Goal: Task Accomplishment & Management: Complete application form

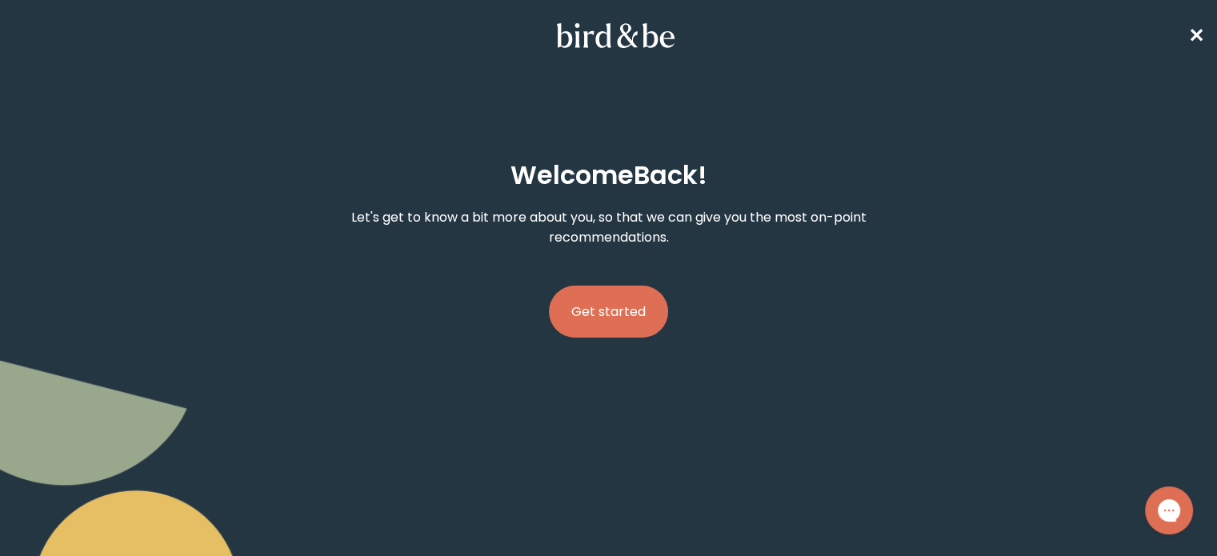
click at [613, 288] on button "Get started" at bounding box center [608, 312] width 119 height 52
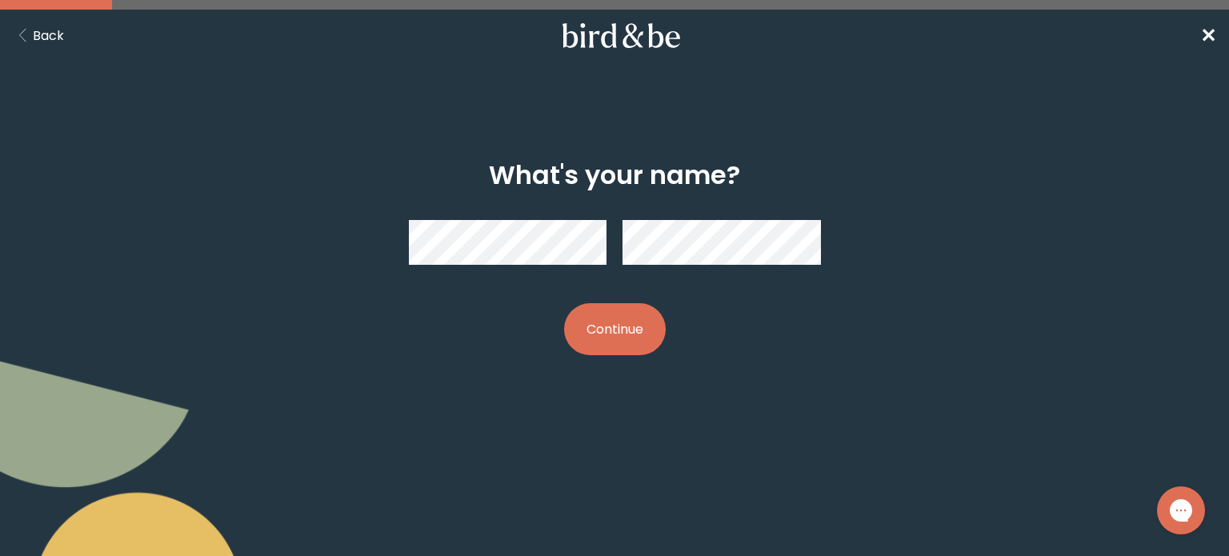
click at [564, 303] on button "Continue" at bounding box center [615, 329] width 102 height 52
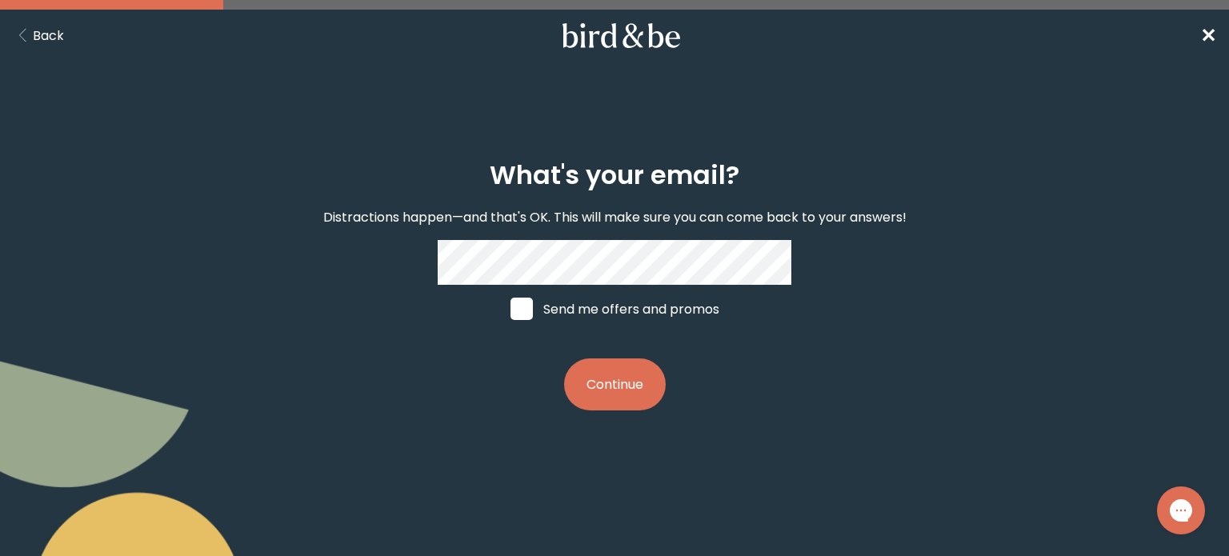
click at [614, 398] on button "Continue" at bounding box center [615, 384] width 102 height 52
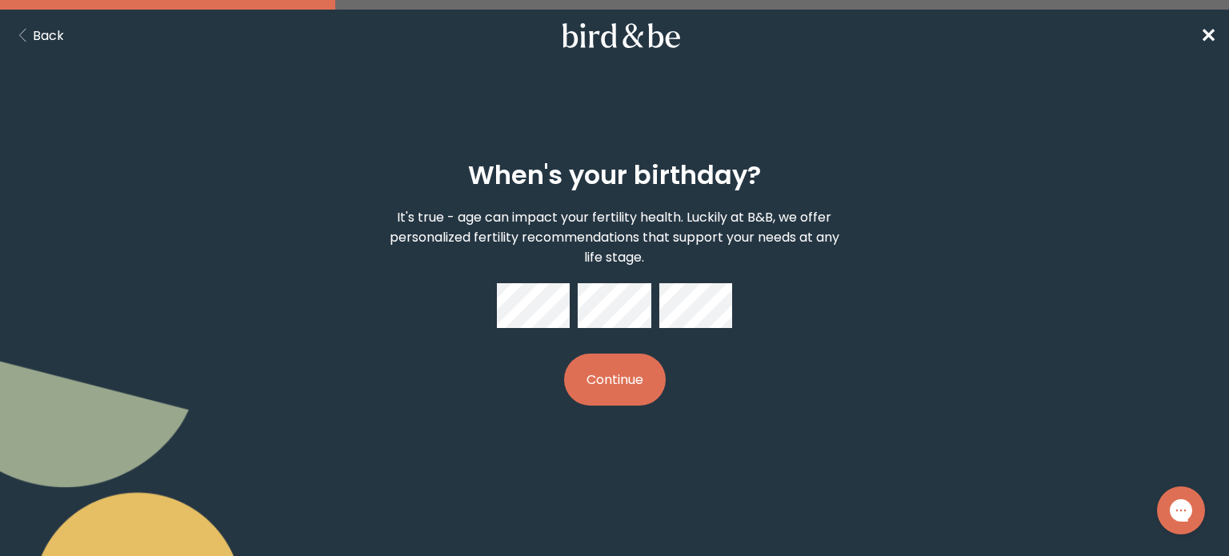
click at [625, 391] on button "Continue" at bounding box center [615, 380] width 102 height 52
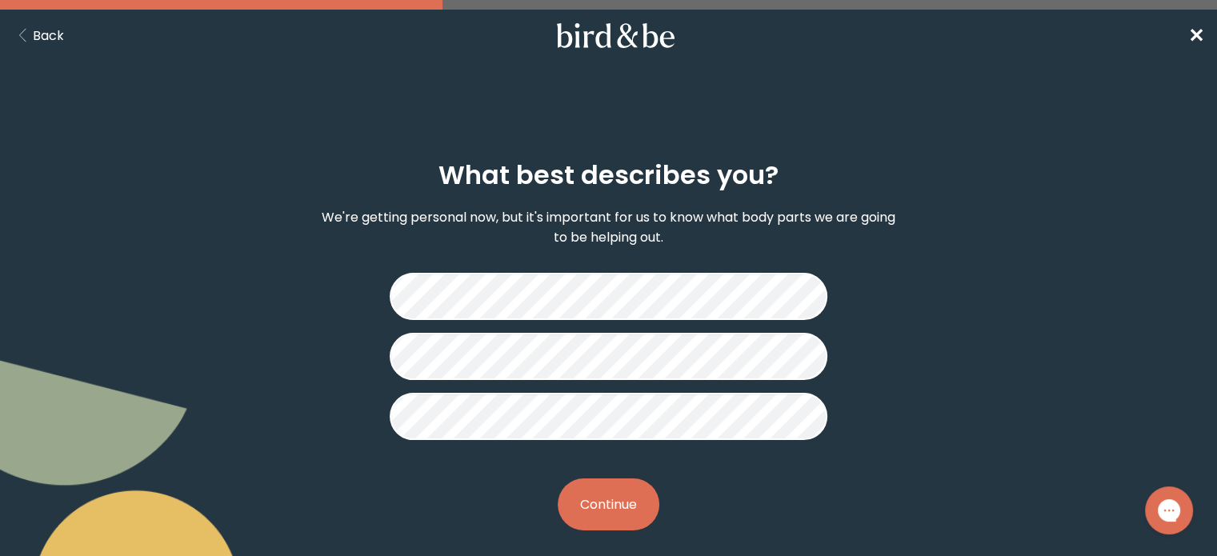
click at [631, 510] on button "Continue" at bounding box center [608, 504] width 102 height 52
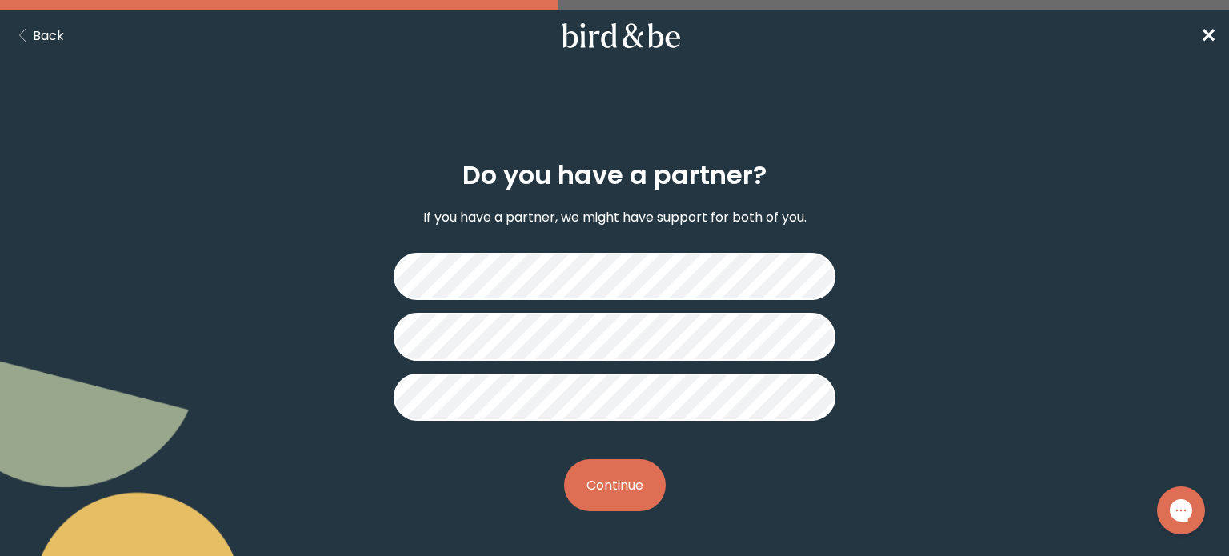
click at [614, 477] on button "Continue" at bounding box center [615, 485] width 102 height 52
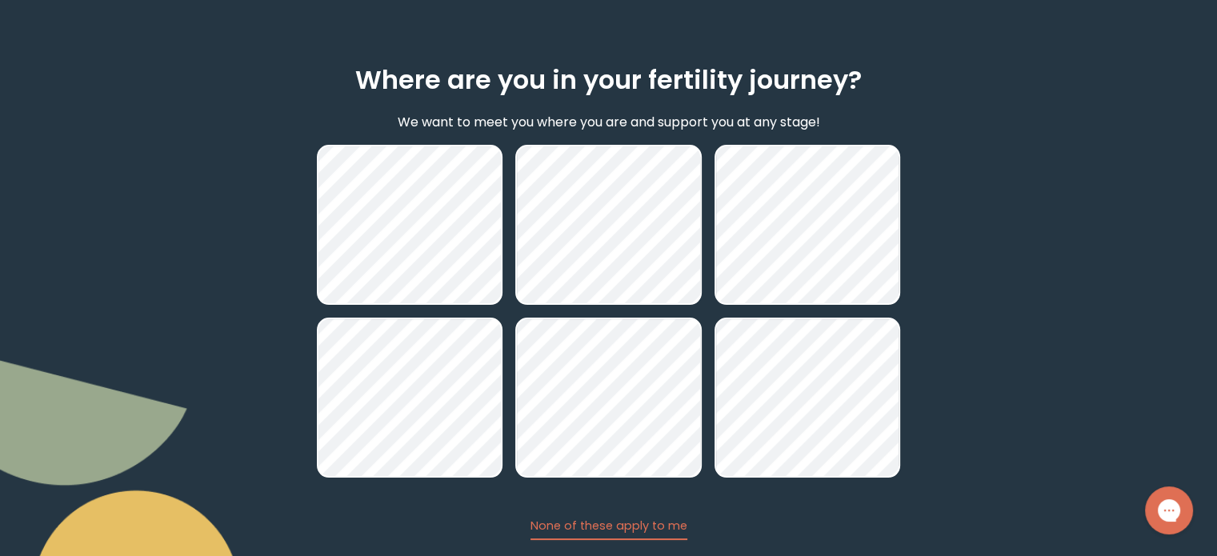
scroll to position [193, 0]
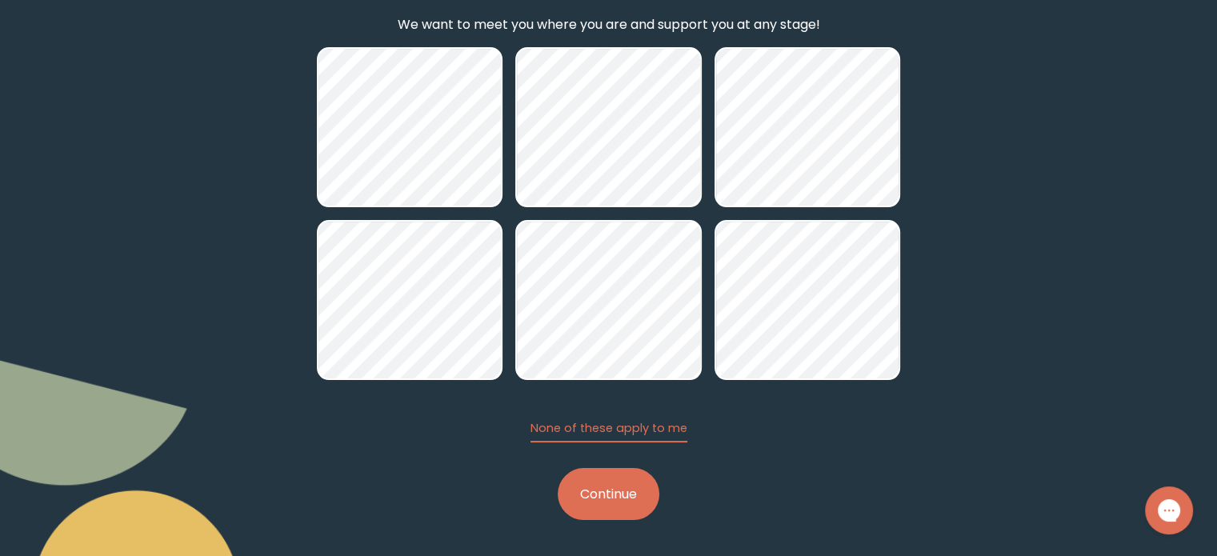
click at [595, 492] on button "Continue" at bounding box center [608, 494] width 102 height 52
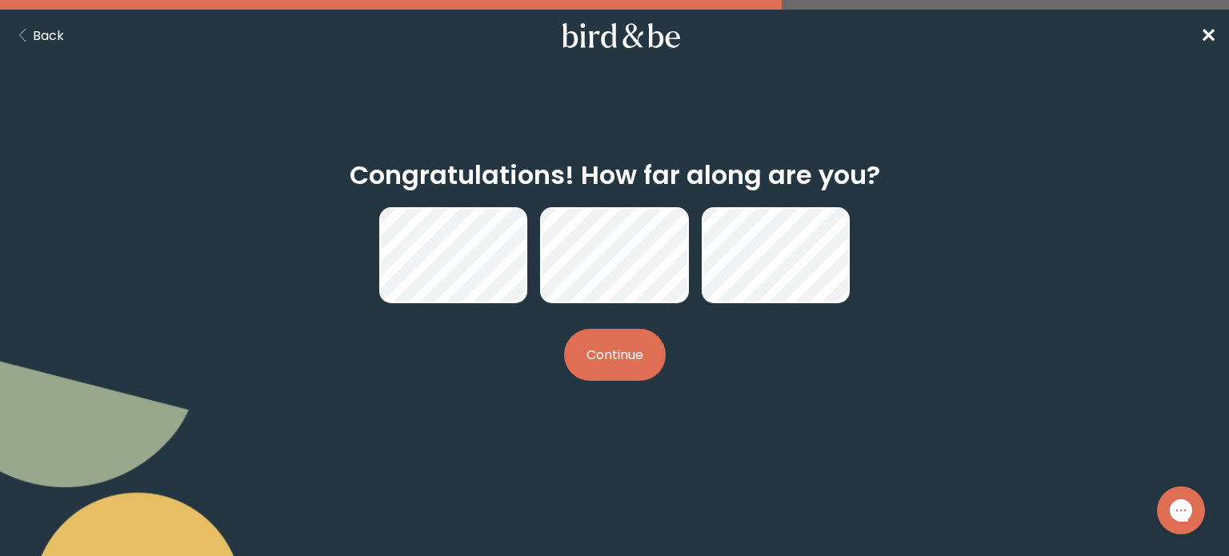
click at [635, 361] on button "Continue" at bounding box center [615, 355] width 102 height 52
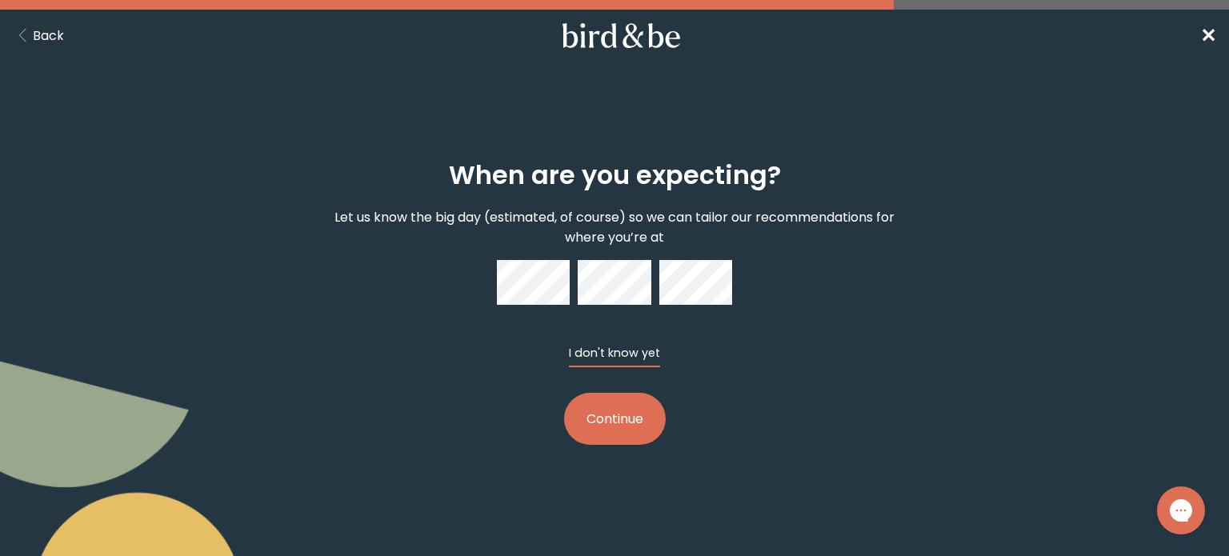
click at [583, 346] on button "I don't know yet" at bounding box center [614, 356] width 91 height 22
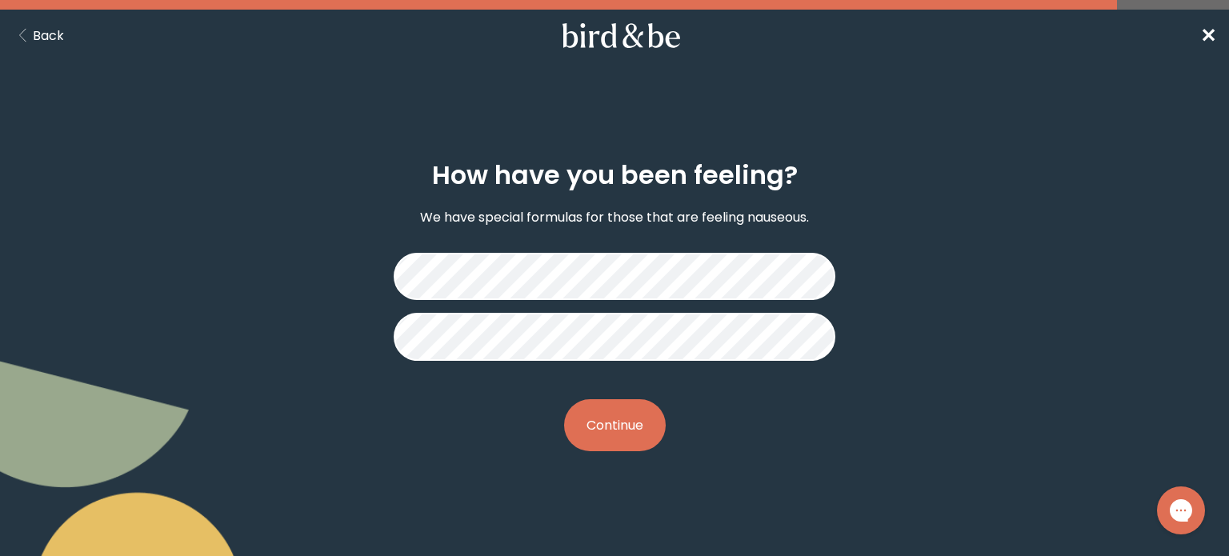
click at [601, 441] on button "Continue" at bounding box center [615, 425] width 102 height 52
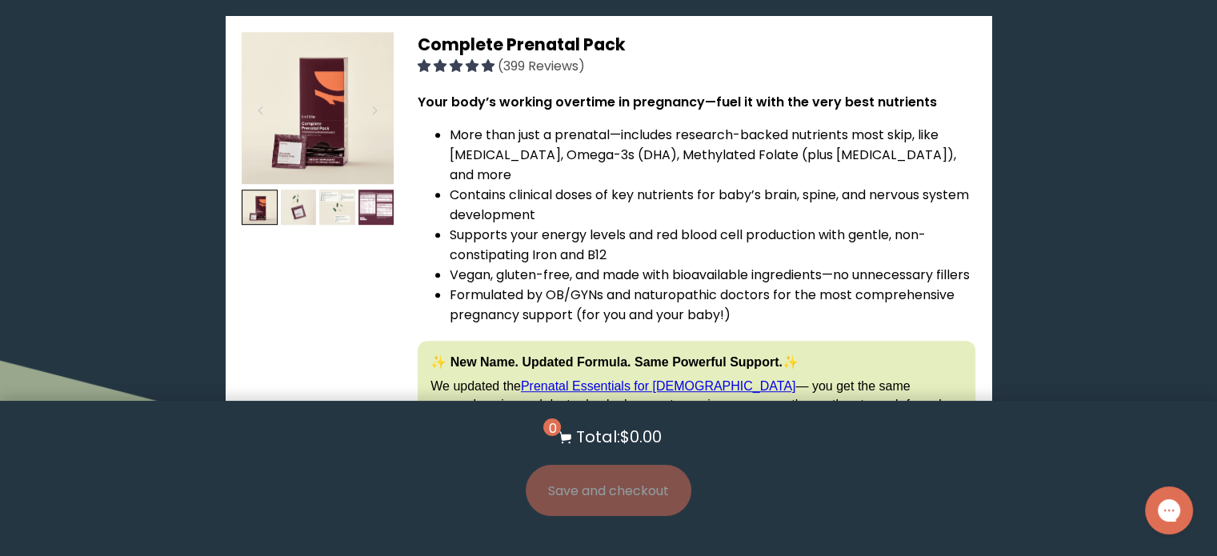
scroll to position [927, 0]
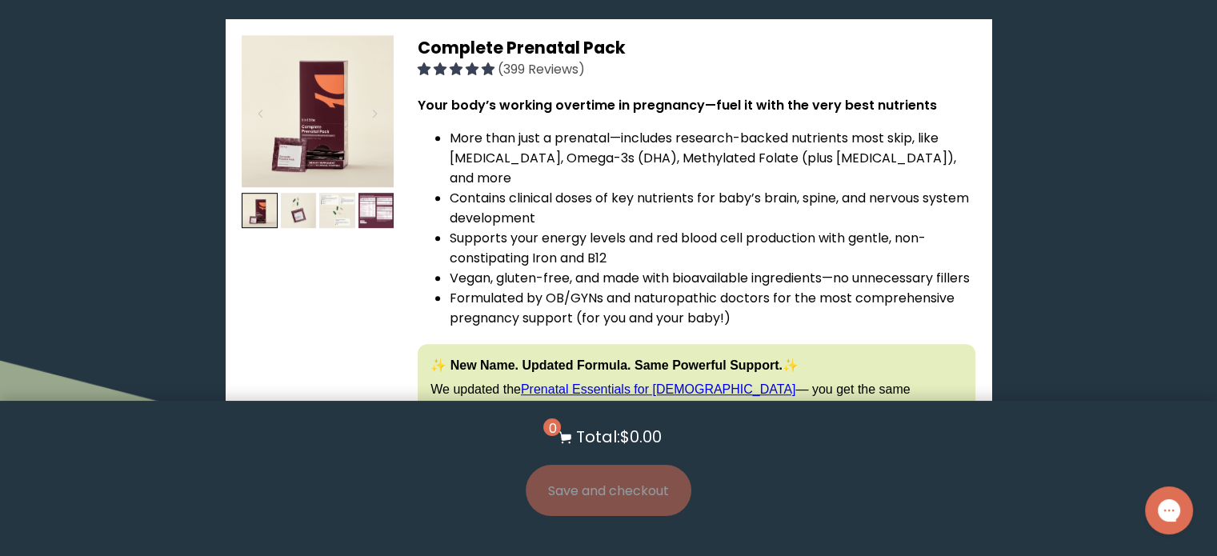
click at [533, 36] on span "Complete Prenatal Pack" at bounding box center [522, 47] width 208 height 23
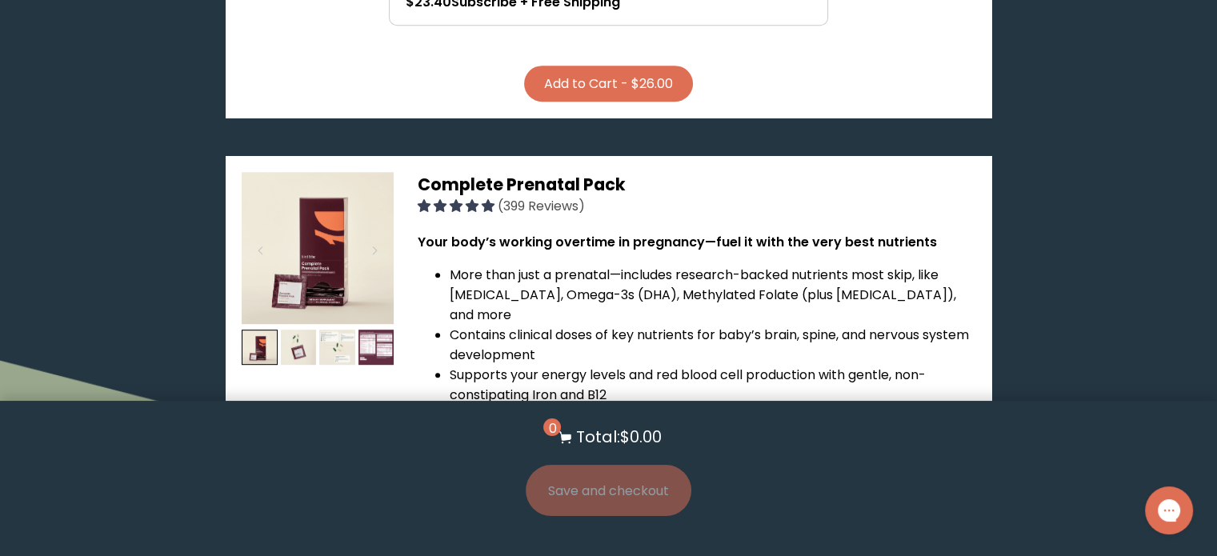
scroll to position [797, 0]
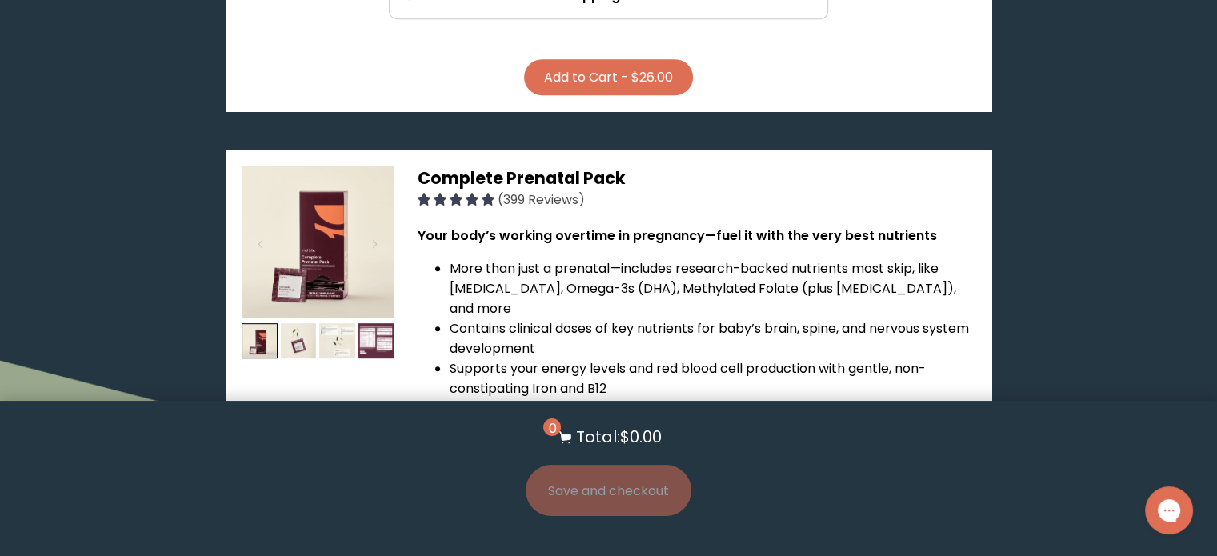
click at [314, 233] on img at bounding box center [318, 242] width 152 height 152
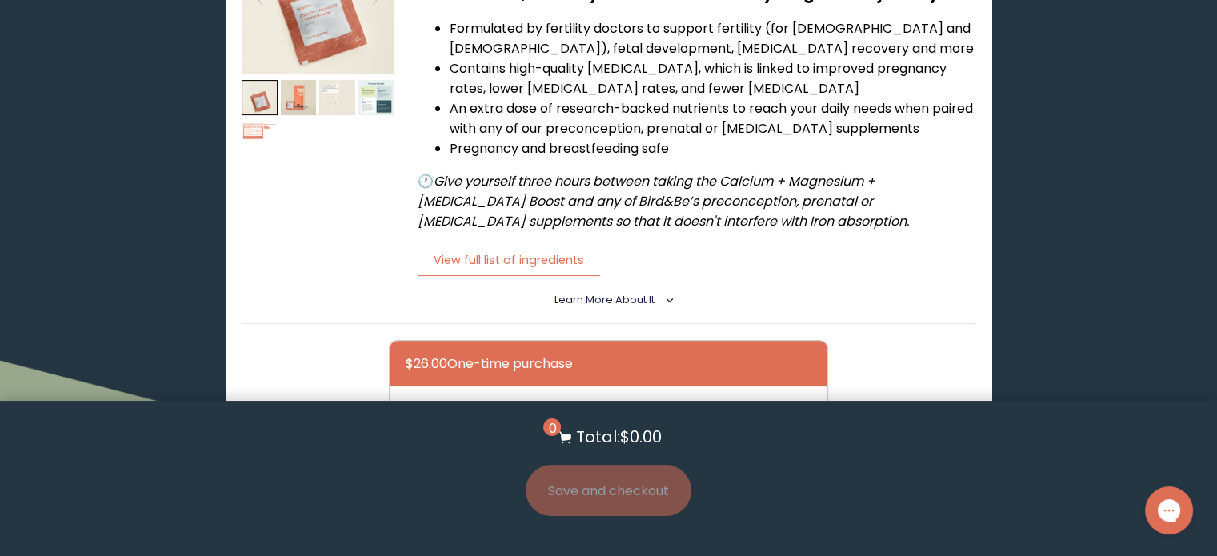
scroll to position [0, 0]
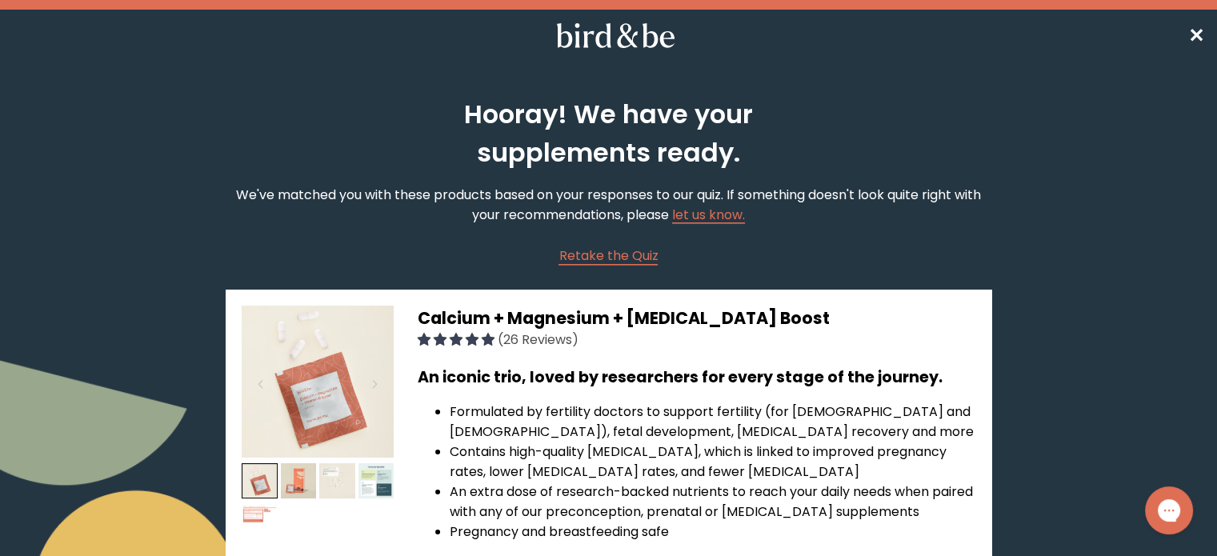
click at [627, 46] on use at bounding box center [616, 35] width 118 height 25
